Goal: Check status: Check status

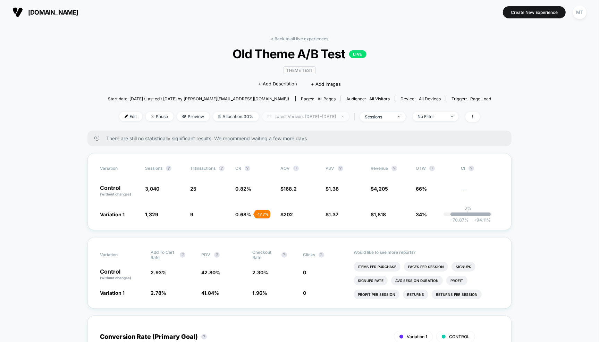
click at [284, 115] on span "Latest Version: [DATE] - [DATE]" at bounding box center [306, 116] width 87 height 9
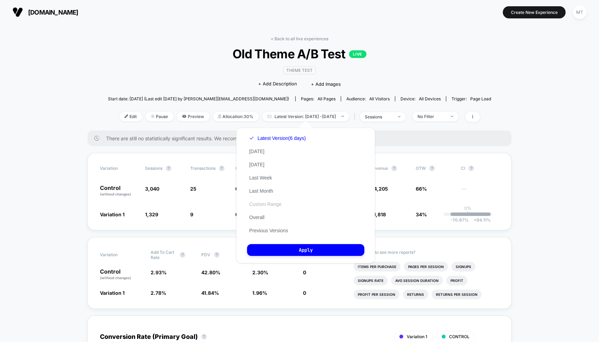
click at [262, 205] on button "Custom Range" at bounding box center [265, 204] width 36 height 6
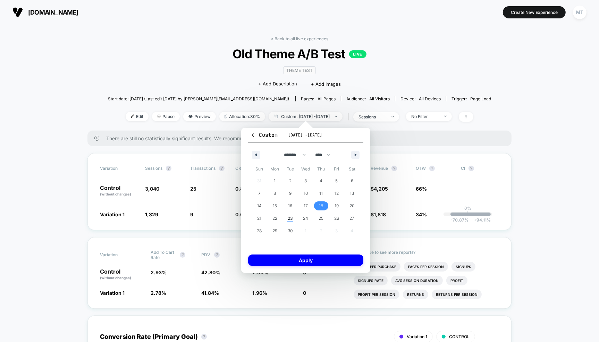
click at [320, 204] on span "18" at bounding box center [322, 206] width 4 height 13
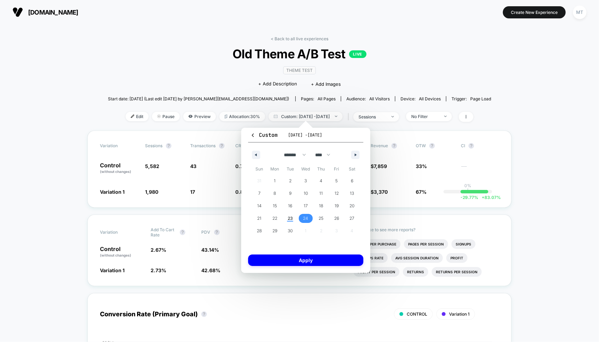
click at [309, 220] on span "24" at bounding box center [306, 218] width 16 height 9
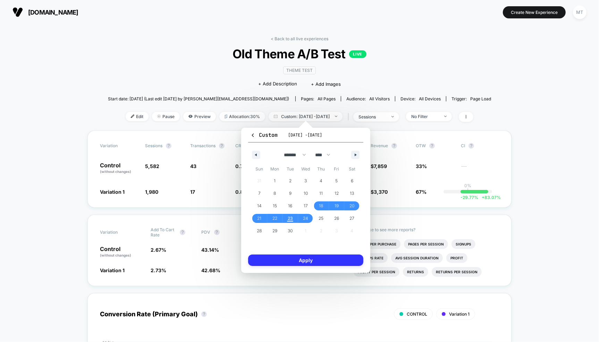
click at [308, 260] on button "Apply" at bounding box center [305, 260] width 115 height 11
